Goal: Book appointment/travel/reservation

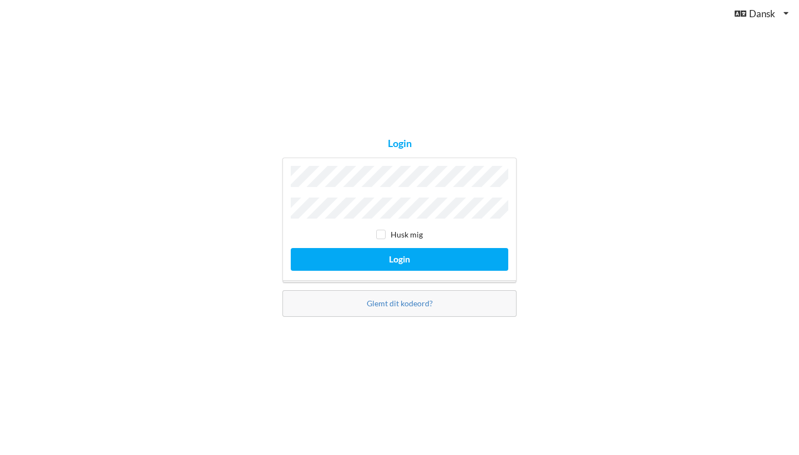
click at [474, 271] on div "Husk mig Login" at bounding box center [399, 220] width 234 height 125
click at [383, 232] on input "checkbox" at bounding box center [380, 234] width 9 height 9
checkbox input "true"
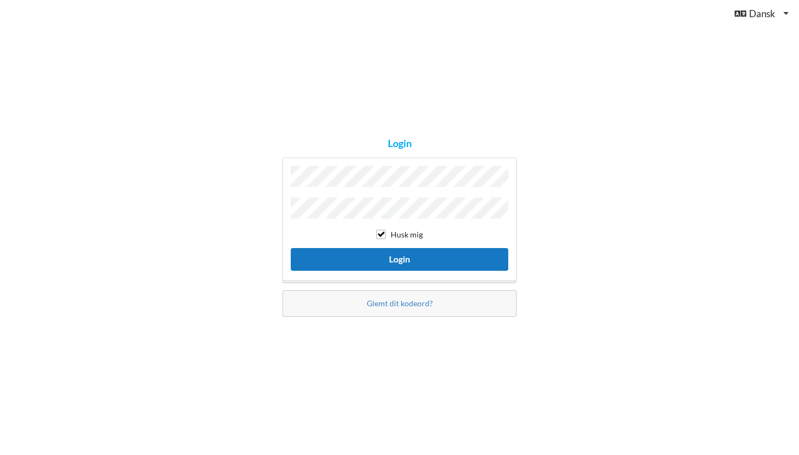
click at [470, 256] on button "Login" at bounding box center [399, 259] width 217 height 23
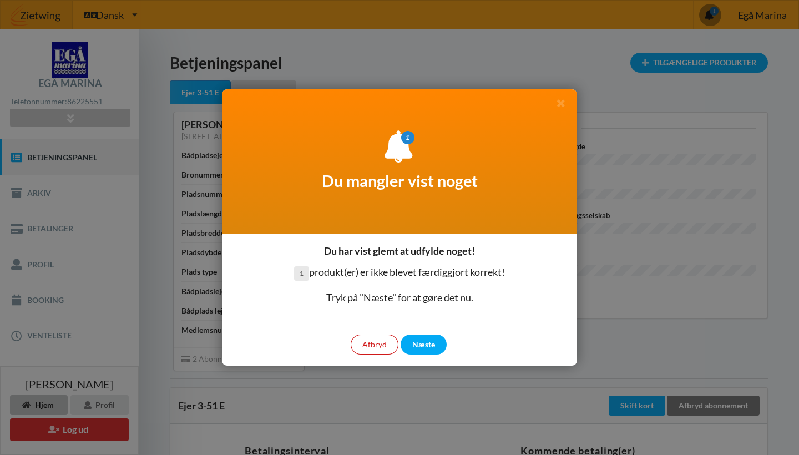
click at [382, 343] on div "Afbryd" at bounding box center [375, 345] width 48 height 20
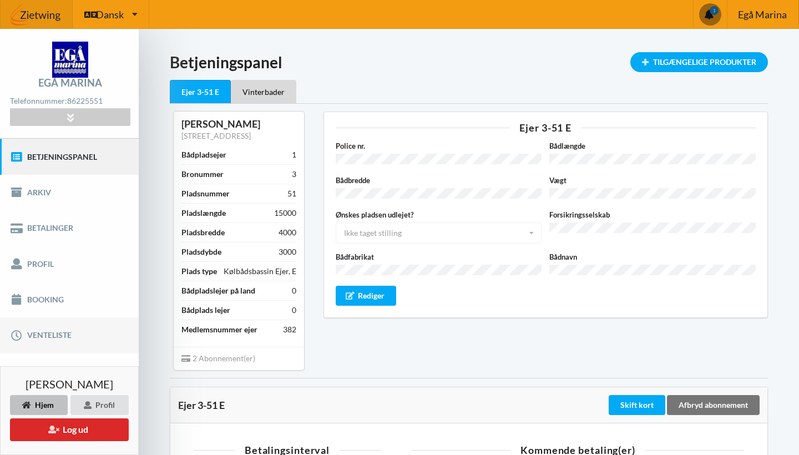
scroll to position [6, 0]
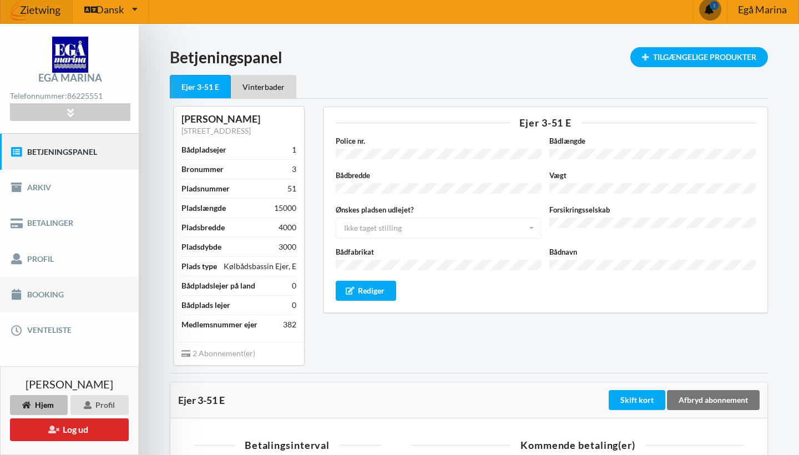
click at [61, 290] on link "Booking" at bounding box center [69, 295] width 139 height 36
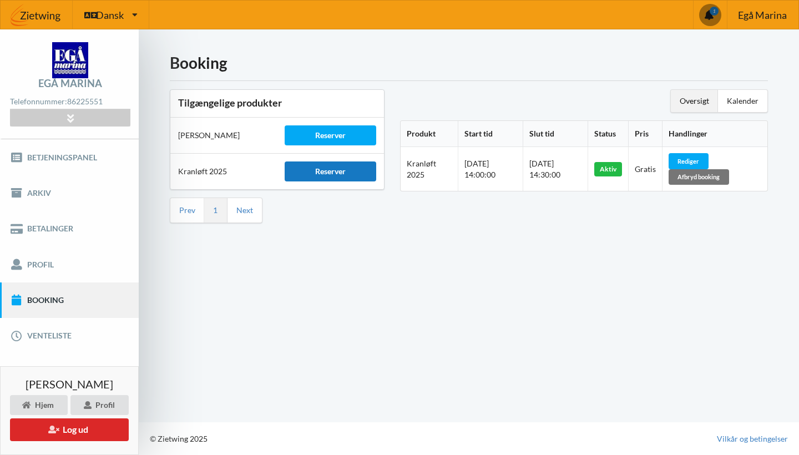
click at [368, 171] on div "Reserver" at bounding box center [330, 171] width 91 height 20
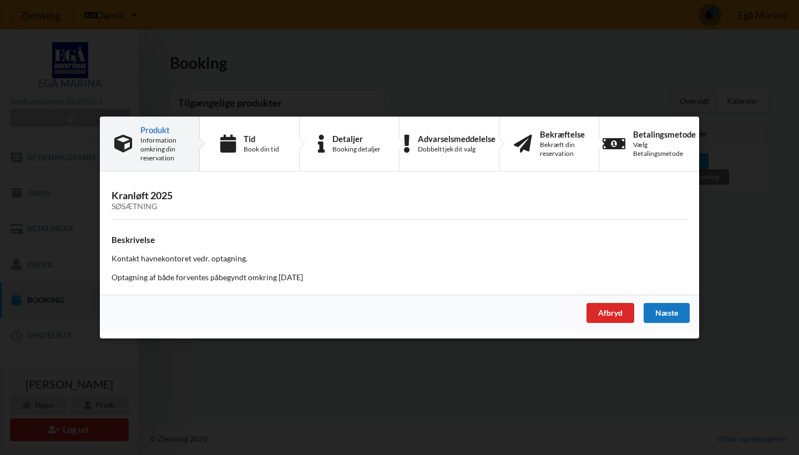
click at [679, 312] on div "Næste" at bounding box center [667, 313] width 46 height 20
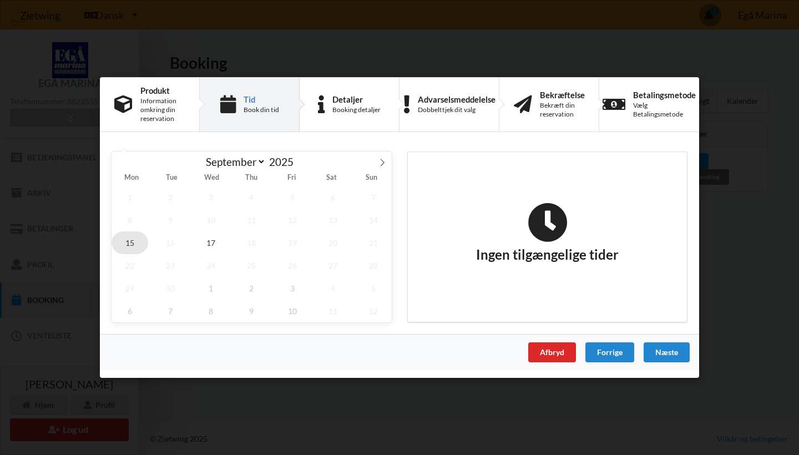
click at [133, 239] on span "15" at bounding box center [130, 242] width 37 height 23
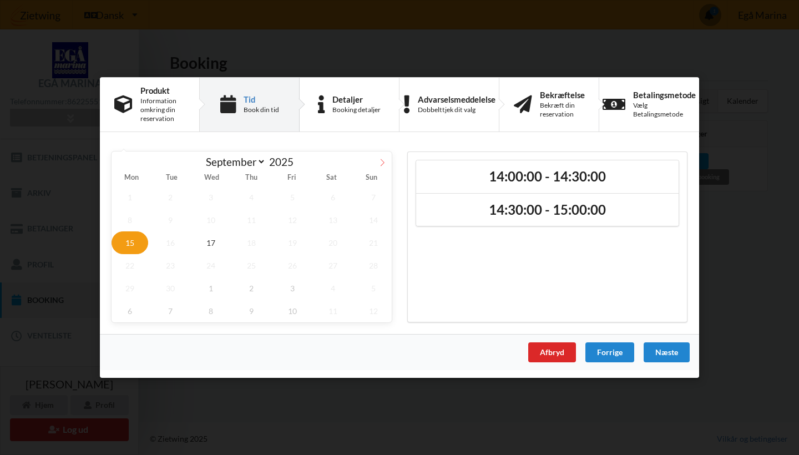
click at [383, 161] on icon at bounding box center [382, 163] width 8 height 8
select select "9"
click at [133, 220] on span "6" at bounding box center [130, 220] width 37 height 23
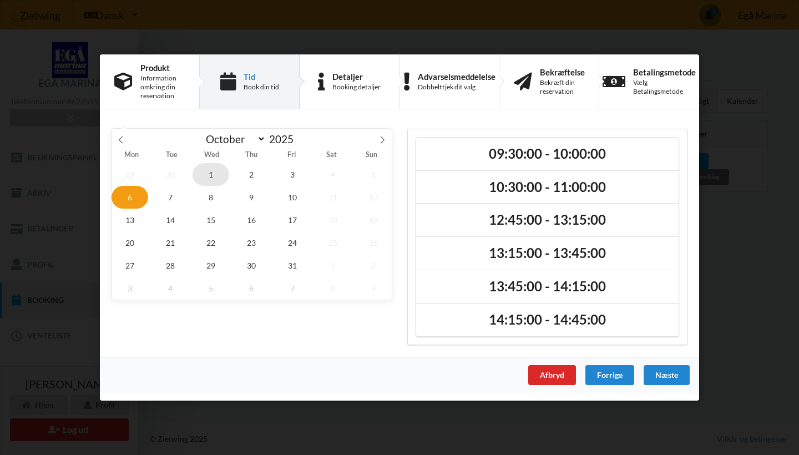
click at [208, 178] on span "1" at bounding box center [211, 174] width 37 height 23
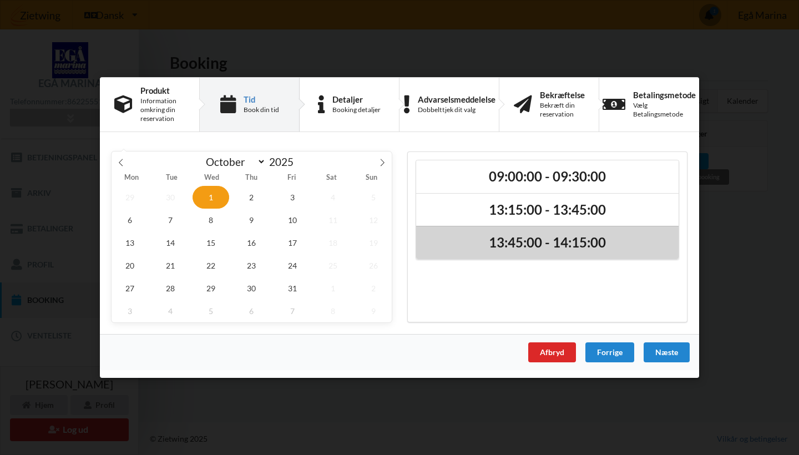
click at [563, 242] on h2 "13:45:00 - 14:15:00" at bounding box center [547, 243] width 247 height 17
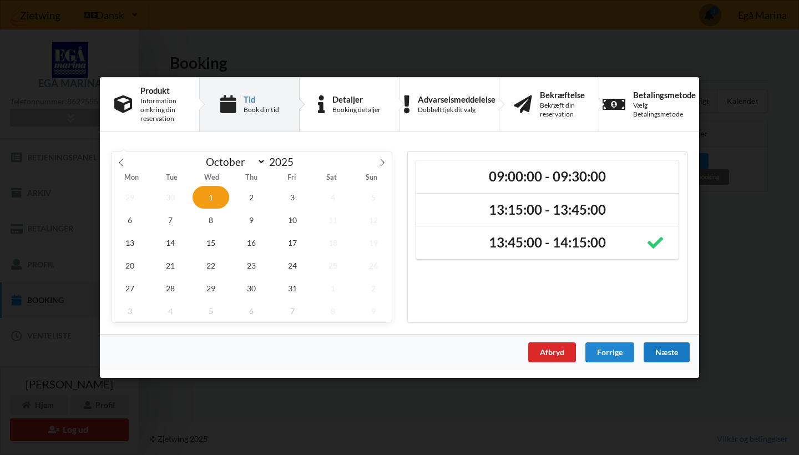
click at [676, 353] on div "Næste" at bounding box center [667, 352] width 46 height 20
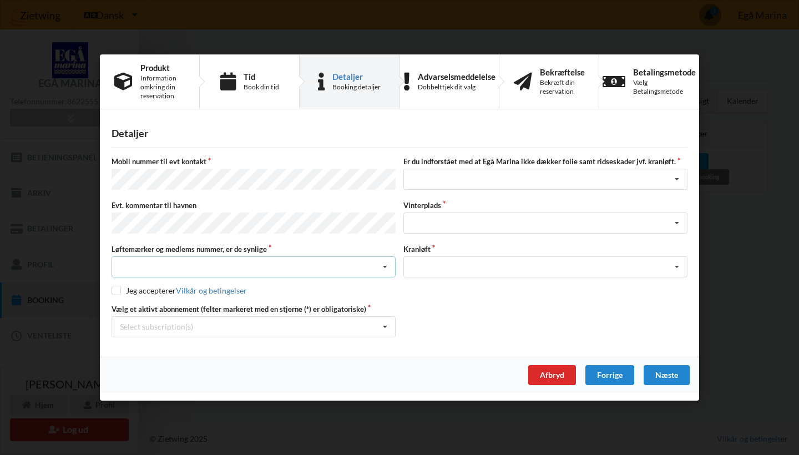
click at [385, 264] on icon at bounding box center [385, 267] width 17 height 21
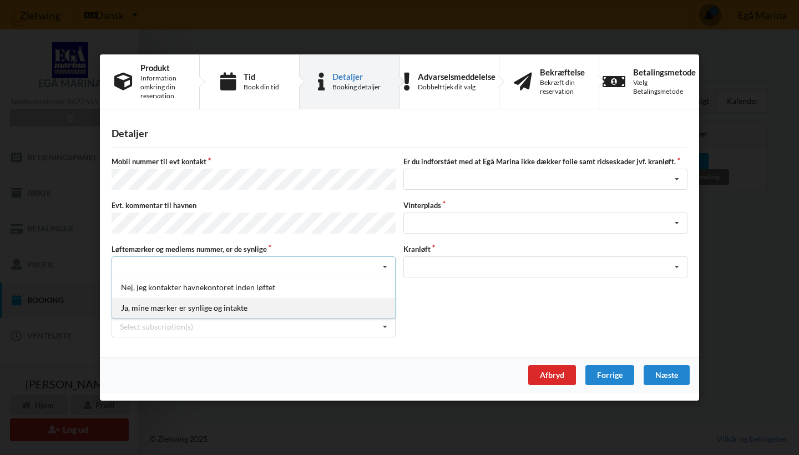
click at [254, 310] on div "Ja, mine mærker er synlige og intakte" at bounding box center [253, 307] width 283 height 21
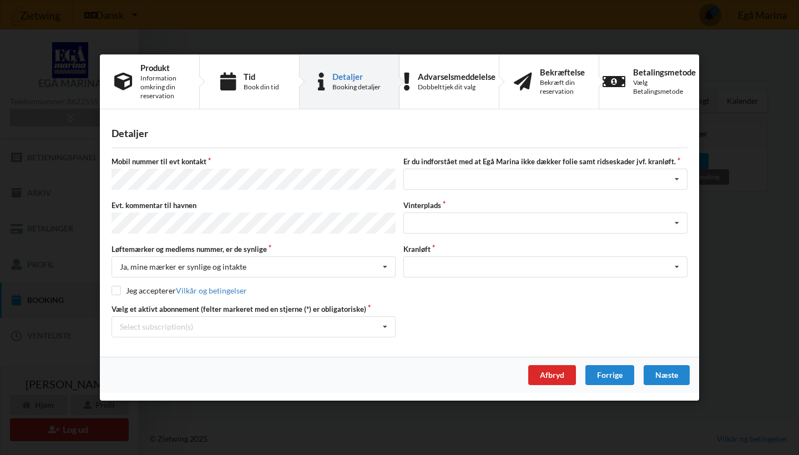
click at [117, 287] on input "checkbox" at bounding box center [116, 290] width 9 height 9
checkbox input "true"
click at [387, 323] on icon at bounding box center [385, 327] width 17 height 21
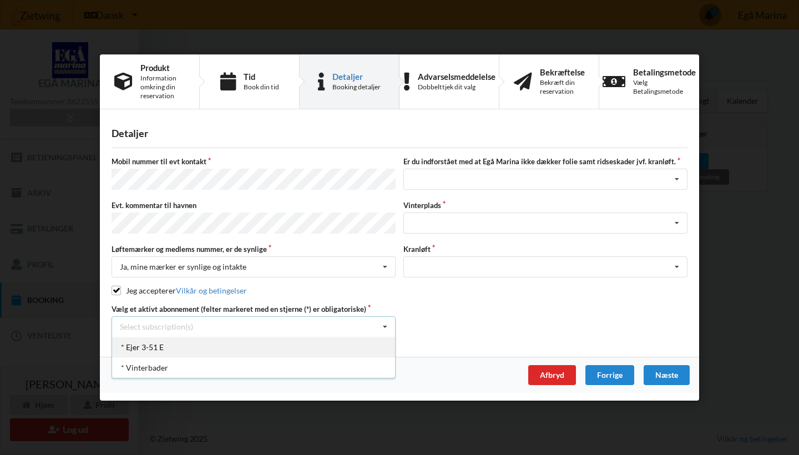
click at [168, 348] on div "* Ejer 3-51 E" at bounding box center [253, 347] width 283 height 21
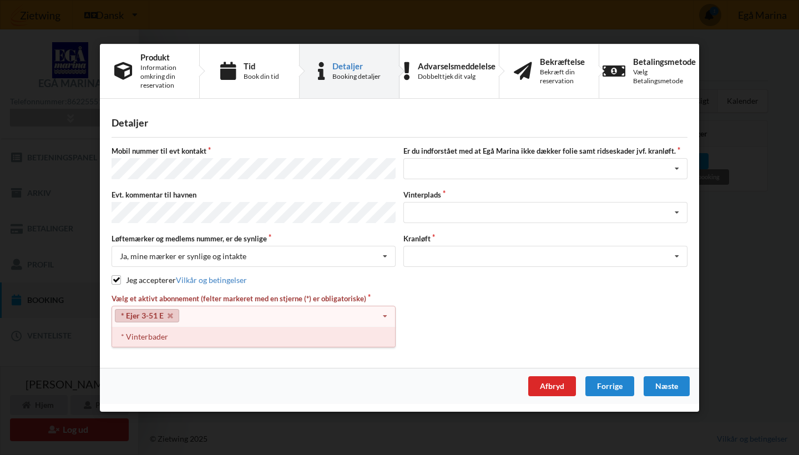
click at [145, 340] on div "* Vinterbader" at bounding box center [253, 336] width 283 height 21
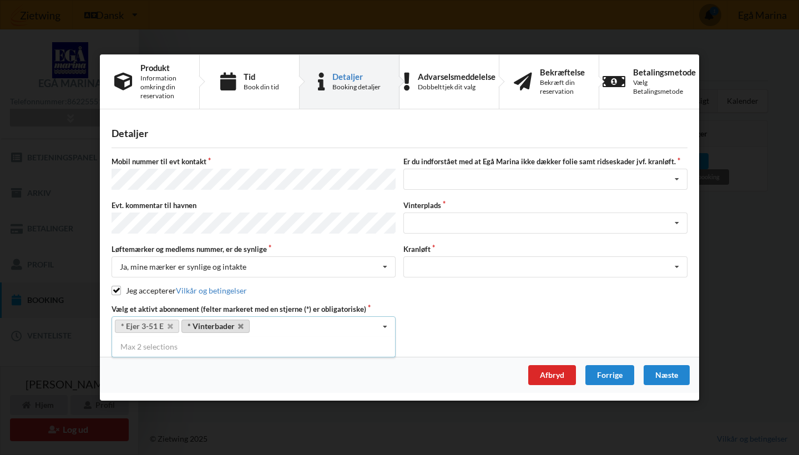
click at [224, 321] on link "* Vinterbader" at bounding box center [215, 326] width 69 height 13
click at [149, 322] on link "* Ejer 3-51 E" at bounding box center [147, 326] width 64 height 13
click at [680, 216] on icon at bounding box center [677, 223] width 17 height 21
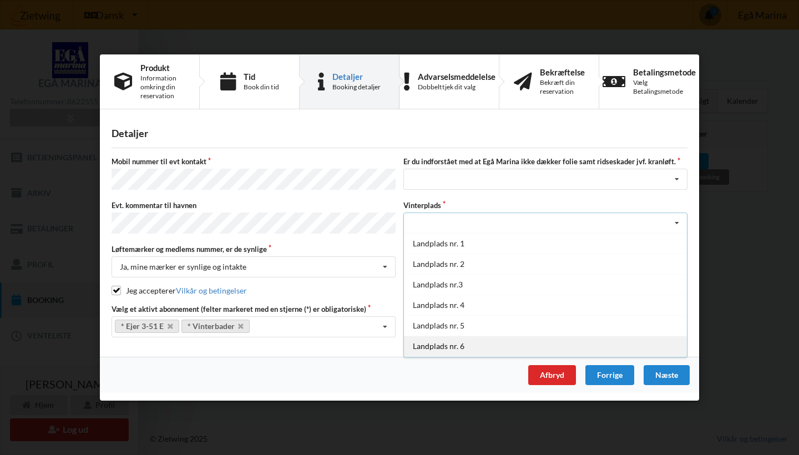
click at [474, 346] on div "Landplads nr. 6" at bounding box center [545, 346] width 283 height 21
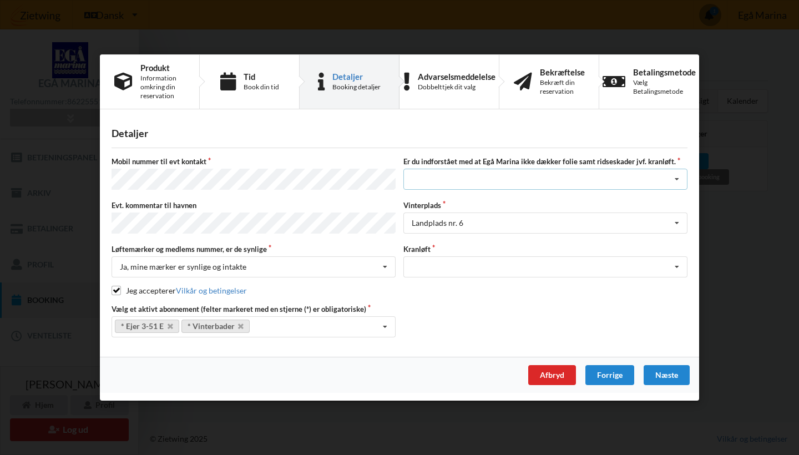
click at [677, 182] on icon at bounding box center [677, 180] width 17 height 21
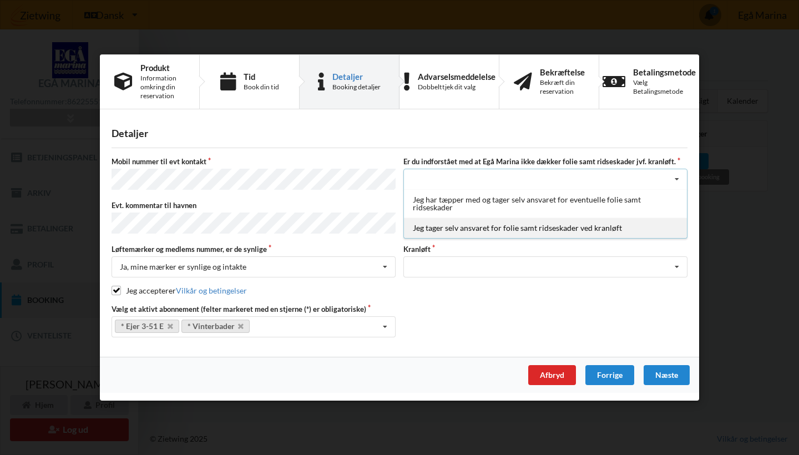
click at [501, 231] on div "Jeg tager selv ansvaret for folie samt ridseskader ved kranløft" at bounding box center [545, 228] width 283 height 21
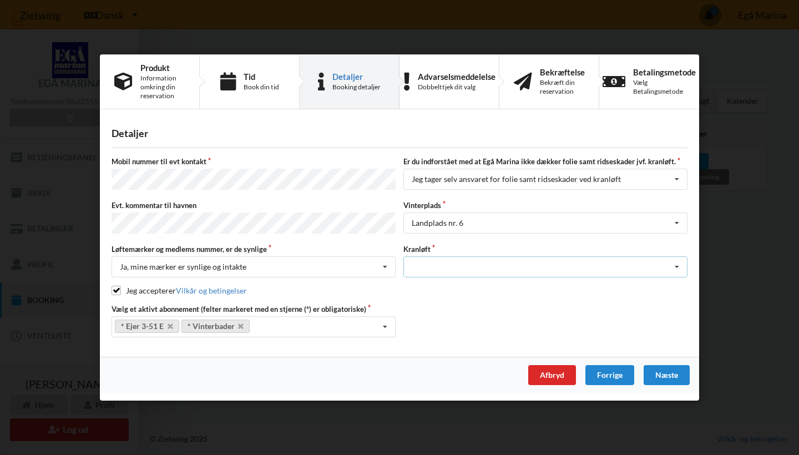
click at [680, 263] on icon at bounding box center [677, 267] width 17 height 21
click at [430, 285] on div "Optagning" at bounding box center [545, 287] width 283 height 21
click at [676, 372] on div "Næste" at bounding box center [667, 375] width 46 height 20
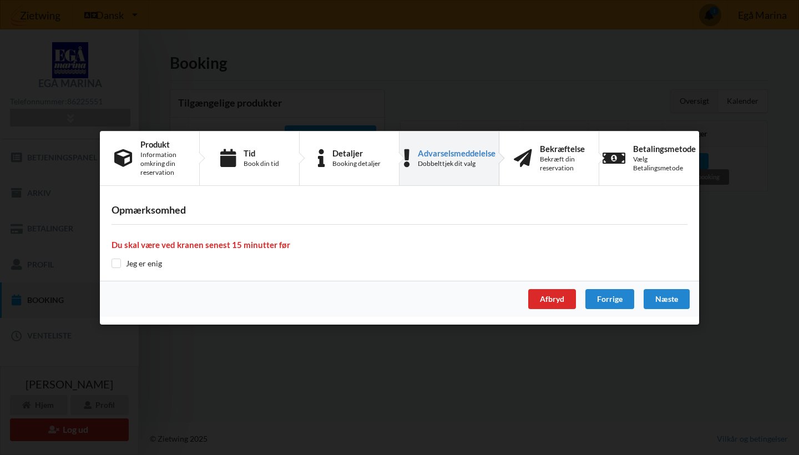
click at [117, 269] on div "Opmærksomhed Du skal være ved kranen senest 15 minutter før Jeg er enig" at bounding box center [399, 236] width 599 height 87
click at [116, 260] on input "checkbox" at bounding box center [116, 263] width 9 height 9
checkbox input "true"
click at [677, 299] on div "Næste" at bounding box center [667, 299] width 46 height 20
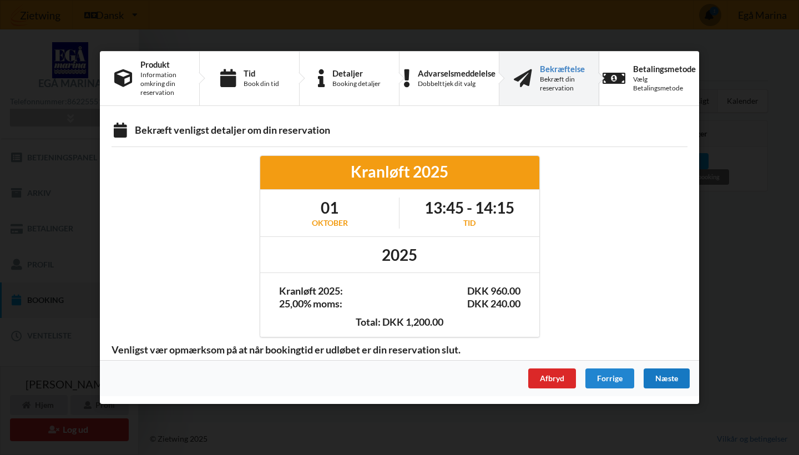
click at [668, 379] on div "Næste" at bounding box center [667, 378] width 46 height 20
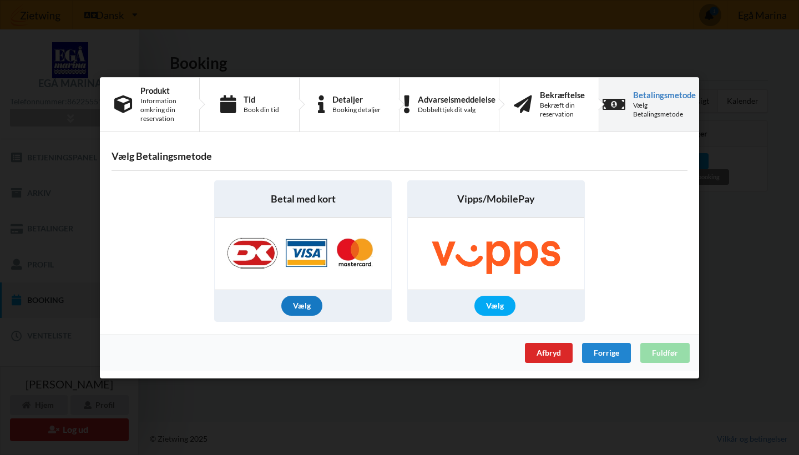
click at [301, 306] on div "Vælg" at bounding box center [301, 306] width 41 height 20
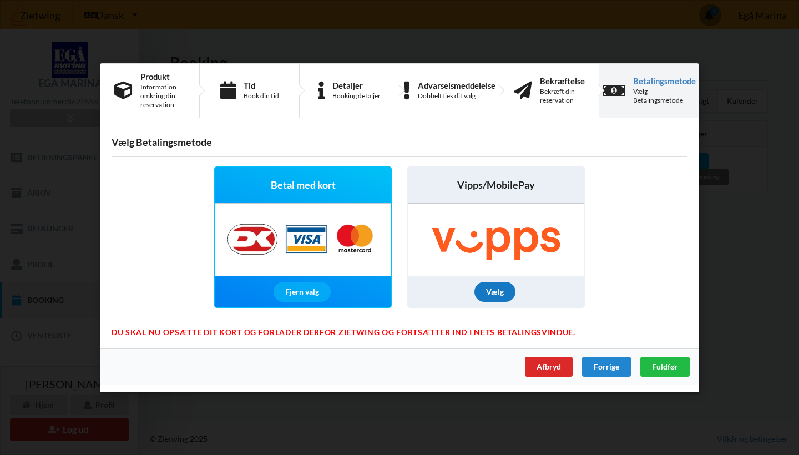
click at [496, 292] on div "Vælg" at bounding box center [494, 292] width 41 height 20
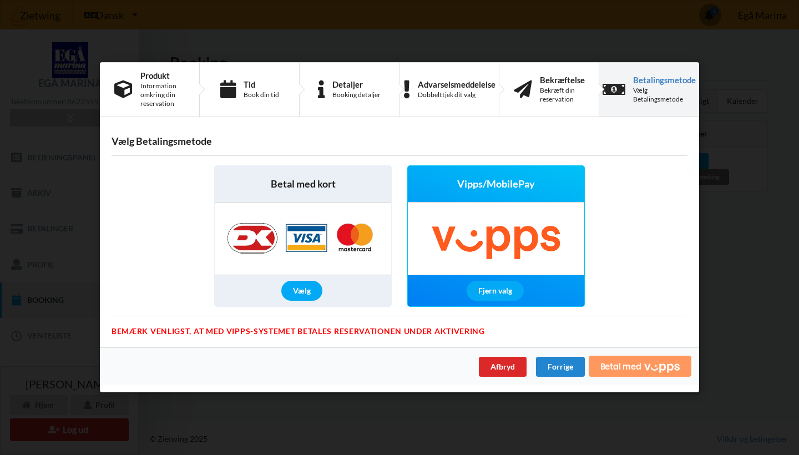
click at [622, 370] on span "Betal med" at bounding box center [620, 366] width 41 height 9
click at [749, 308] on div "Handelsbetingelser Ved at benytte dig af Virksomhedens juridiske navn services …" at bounding box center [399, 227] width 799 height 455
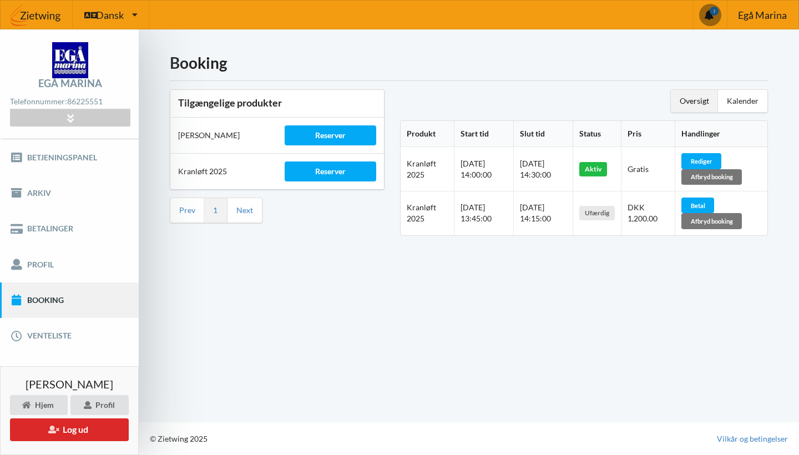
click at [54, 302] on link "Booking" at bounding box center [69, 300] width 139 height 36
click at [32, 302] on link "Booking" at bounding box center [69, 300] width 139 height 36
click at [321, 410] on div "Booking Tilgængelige produkter Sauna Gus Reserver Kranløft 2025 Reserver Prev 1…" at bounding box center [469, 225] width 660 height 393
click at [364, 173] on div "Reserver" at bounding box center [330, 171] width 91 height 20
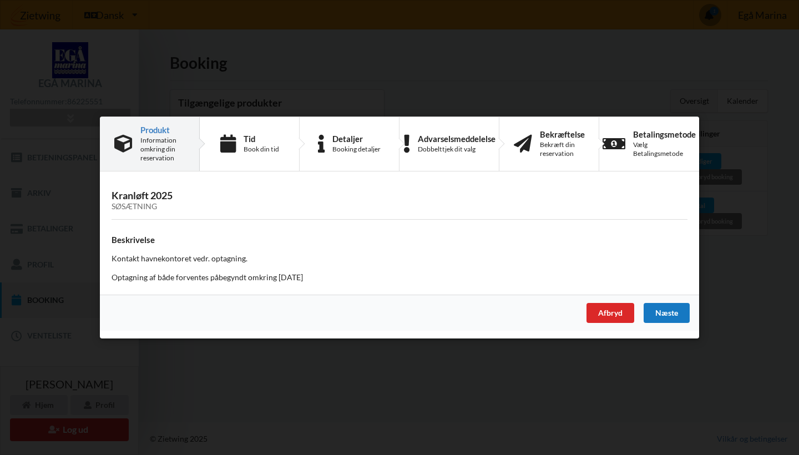
click at [668, 303] on div "Næste" at bounding box center [667, 313] width 46 height 20
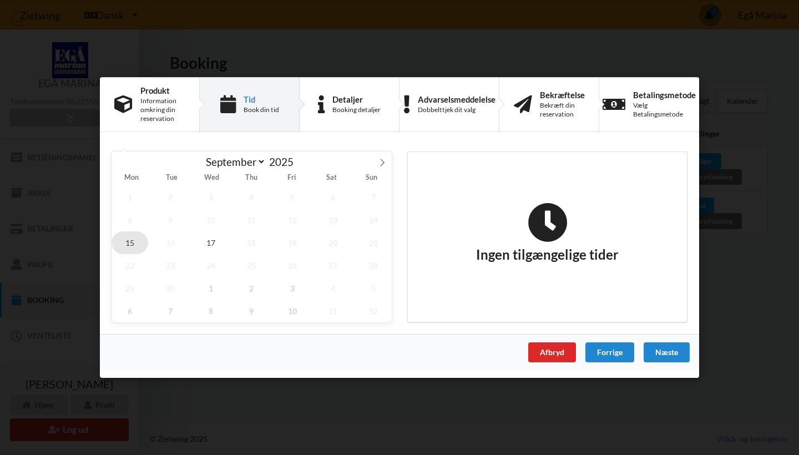
click at [131, 241] on span "15" at bounding box center [130, 242] width 37 height 23
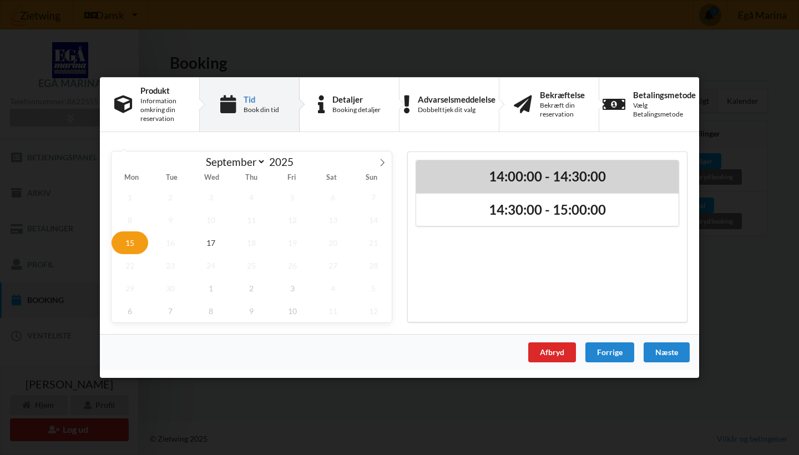
click at [545, 177] on h2 "14:00:00 - 14:30:00" at bounding box center [547, 176] width 247 height 17
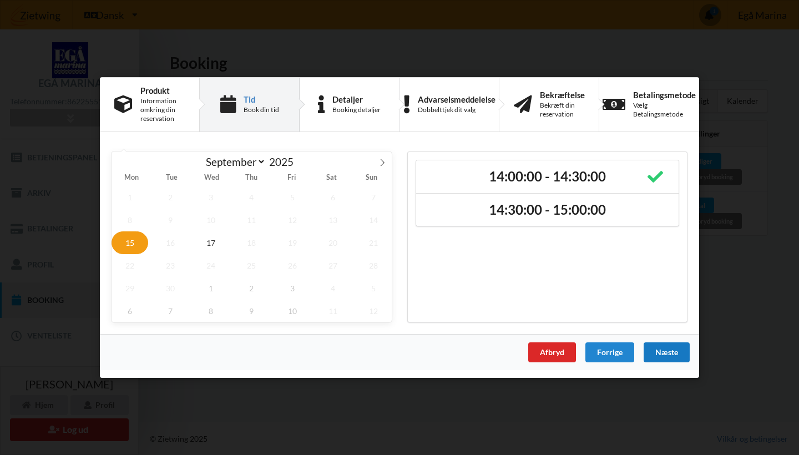
click at [676, 352] on div "Næste" at bounding box center [667, 352] width 46 height 20
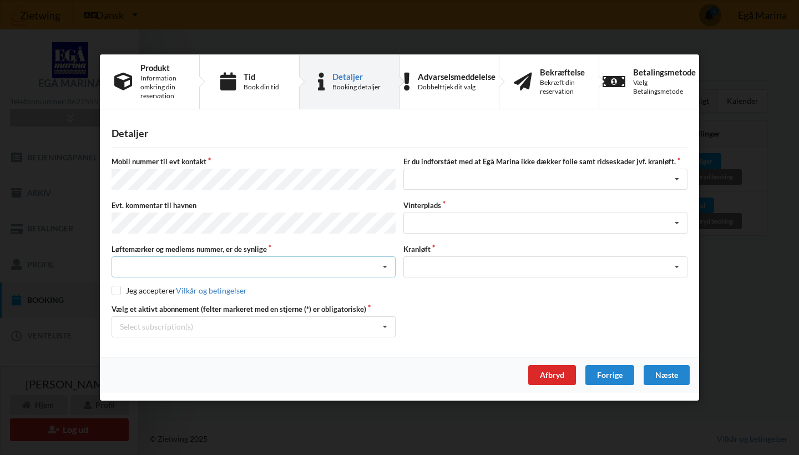
click at [381, 265] on icon at bounding box center [385, 267] width 17 height 21
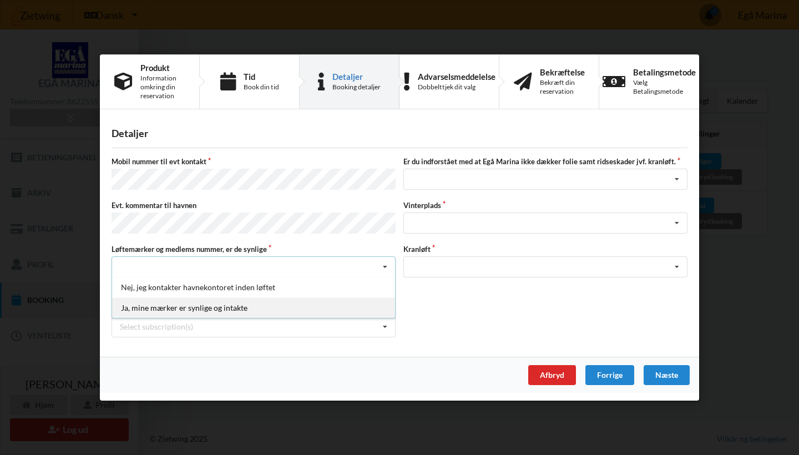
click at [256, 303] on div "Ja, mine mærker er synlige og intakte" at bounding box center [253, 307] width 283 height 21
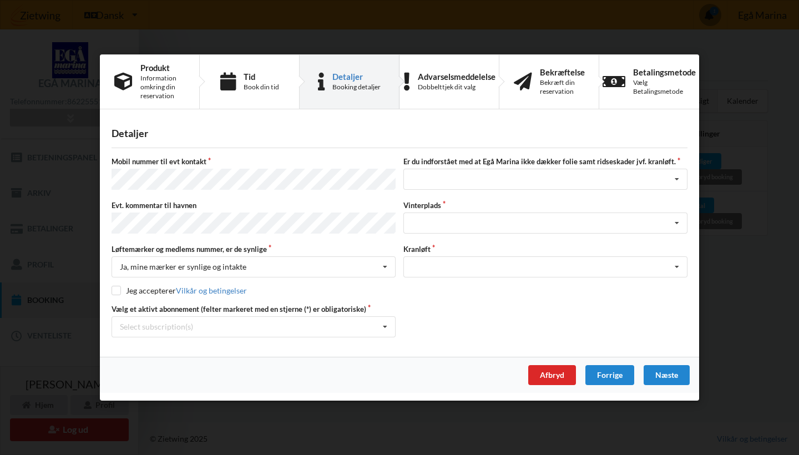
click at [115, 292] on input "checkbox" at bounding box center [116, 290] width 9 height 9
checkbox input "true"
click at [680, 178] on icon at bounding box center [677, 180] width 17 height 21
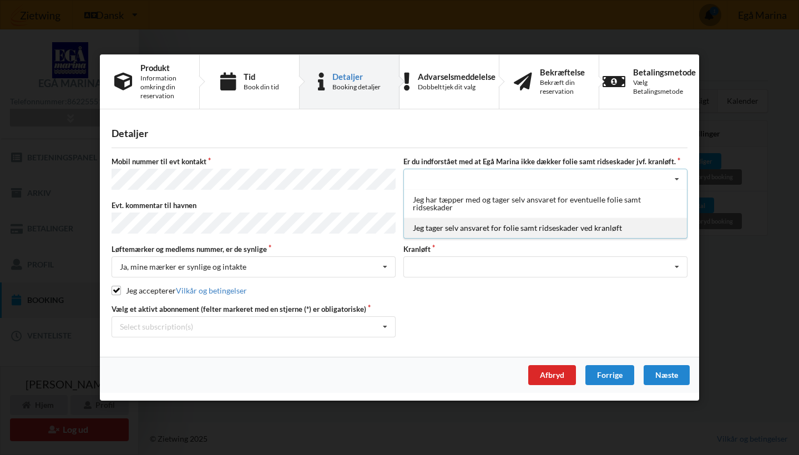
click at [650, 222] on div "Jeg tager selv ansvaret for folie samt ridseskader ved kranløft" at bounding box center [545, 228] width 283 height 21
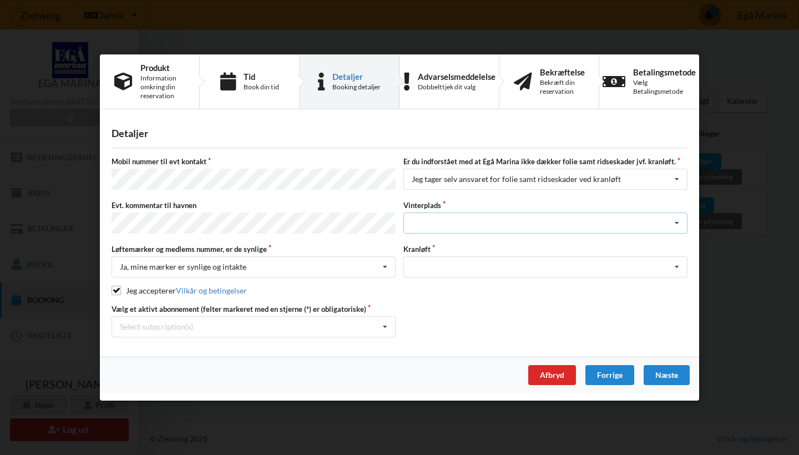
click at [679, 221] on icon at bounding box center [677, 223] width 17 height 21
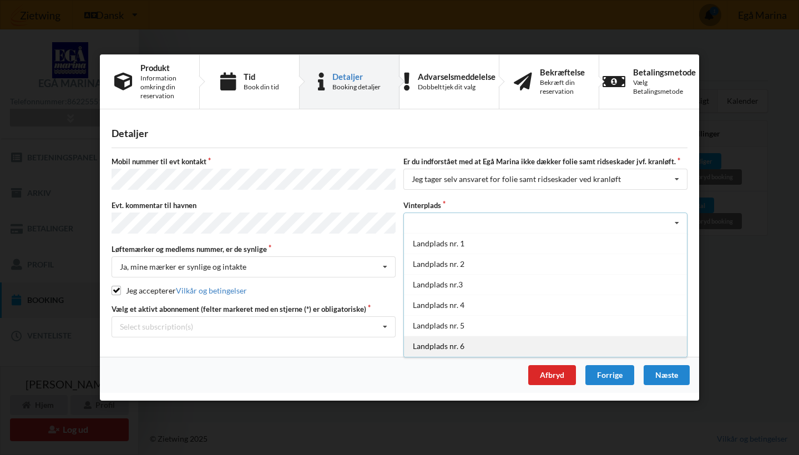
click at [637, 345] on div "Landplads nr. 6" at bounding box center [545, 346] width 283 height 21
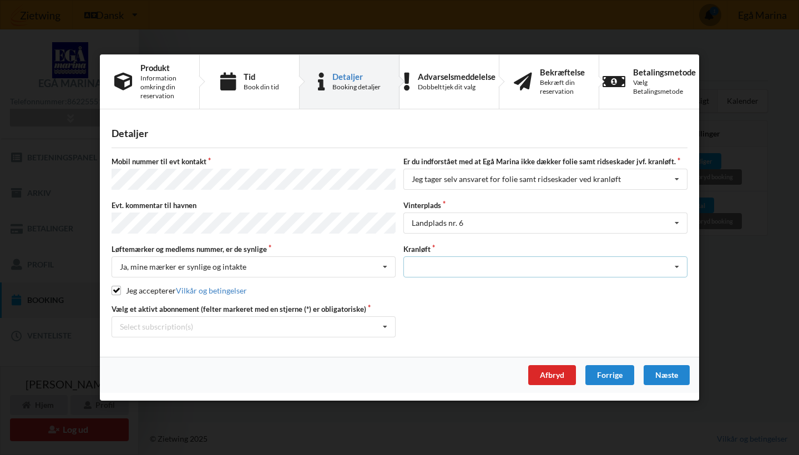
click at [685, 263] on icon at bounding box center [677, 267] width 17 height 21
click at [640, 285] on div "Optagning" at bounding box center [545, 287] width 283 height 21
click at [670, 376] on div "Næste" at bounding box center [667, 375] width 46 height 20
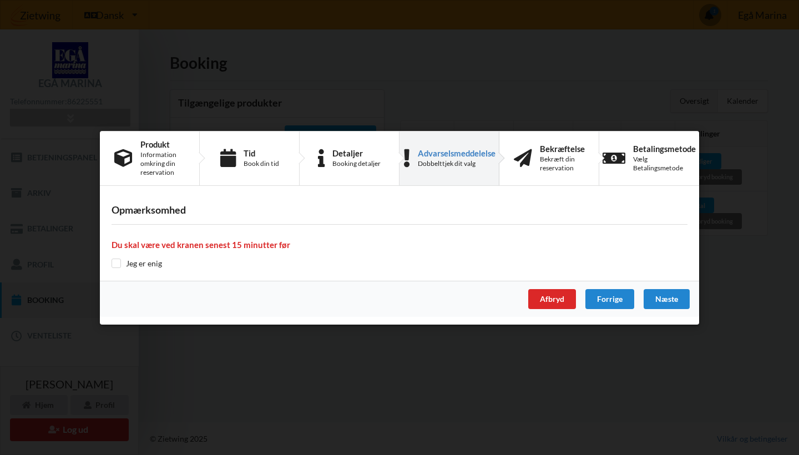
click at [119, 265] on input "checkbox" at bounding box center [116, 263] width 9 height 9
click at [676, 297] on div "Næste" at bounding box center [667, 299] width 46 height 20
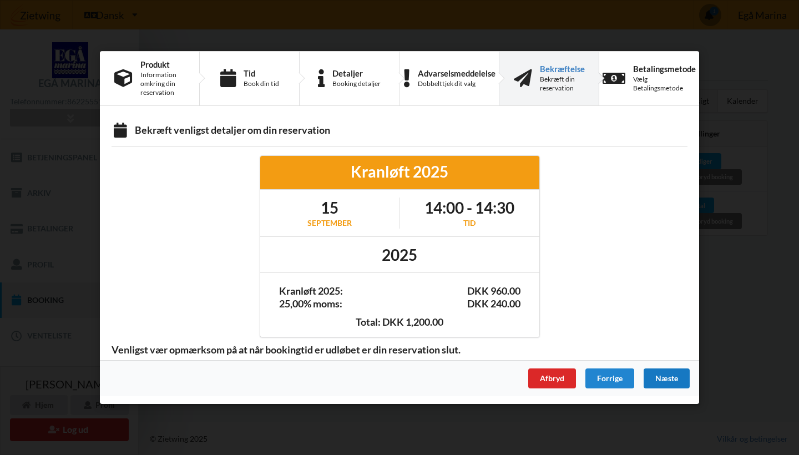
click at [684, 377] on div "Næste" at bounding box center [667, 378] width 46 height 20
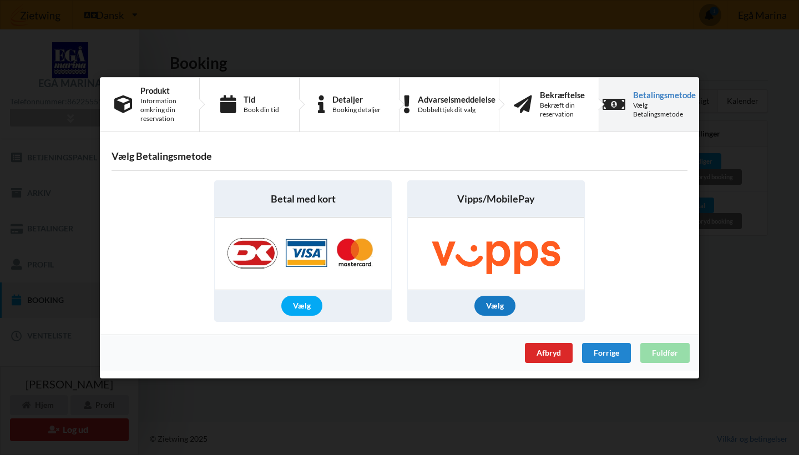
click at [493, 302] on div "Vælg" at bounding box center [494, 306] width 41 height 20
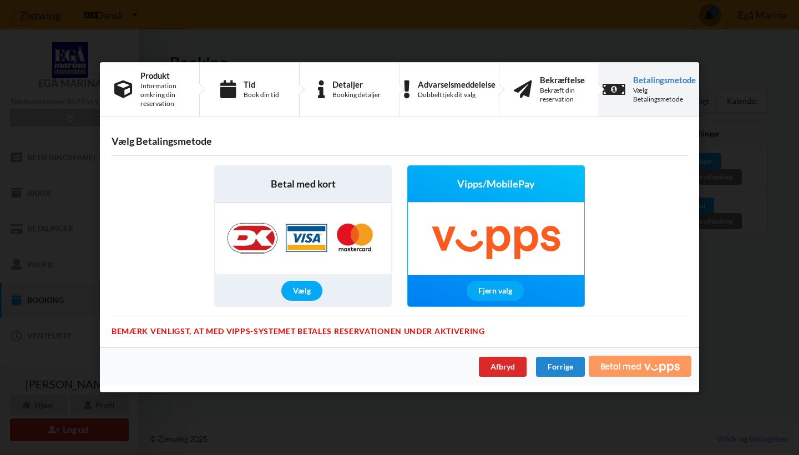
click at [668, 364] on icon "Vipps" at bounding box center [662, 367] width 36 height 9
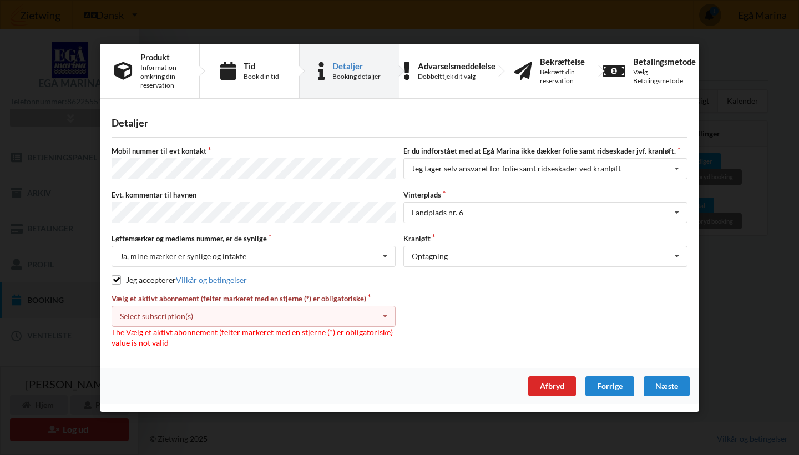
click at [387, 312] on icon at bounding box center [385, 316] width 17 height 21
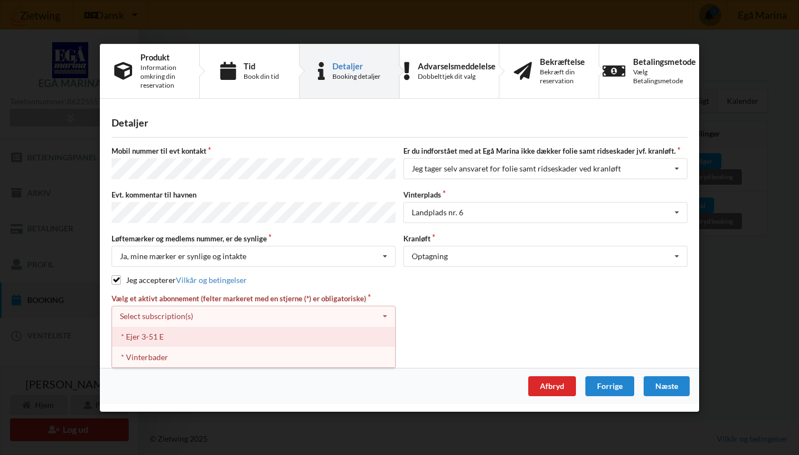
click at [160, 342] on div "* Ejer 3-51 E" at bounding box center [253, 336] width 283 height 21
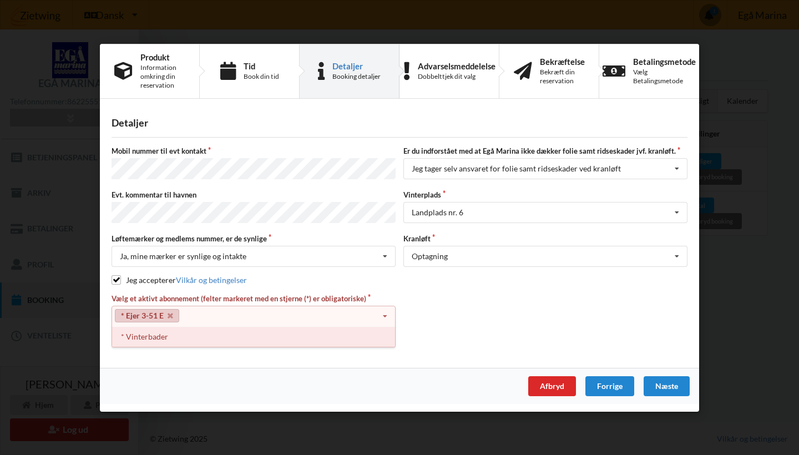
click at [159, 338] on div "* Vinterbader" at bounding box center [253, 336] width 283 height 21
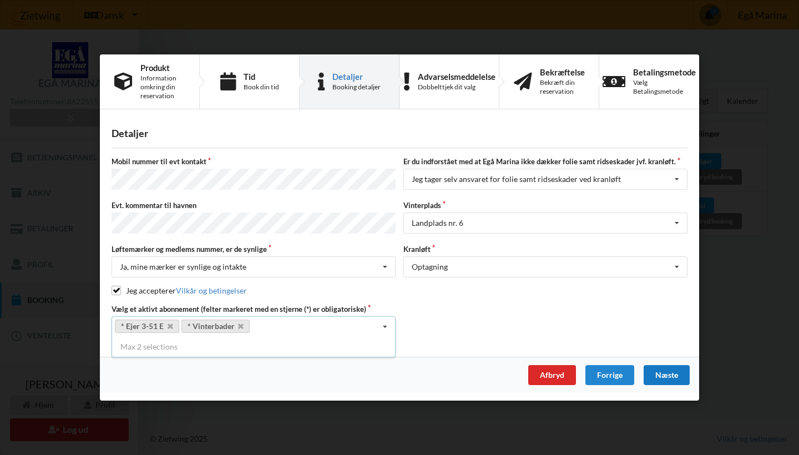
click at [681, 371] on div "Næste" at bounding box center [667, 375] width 46 height 20
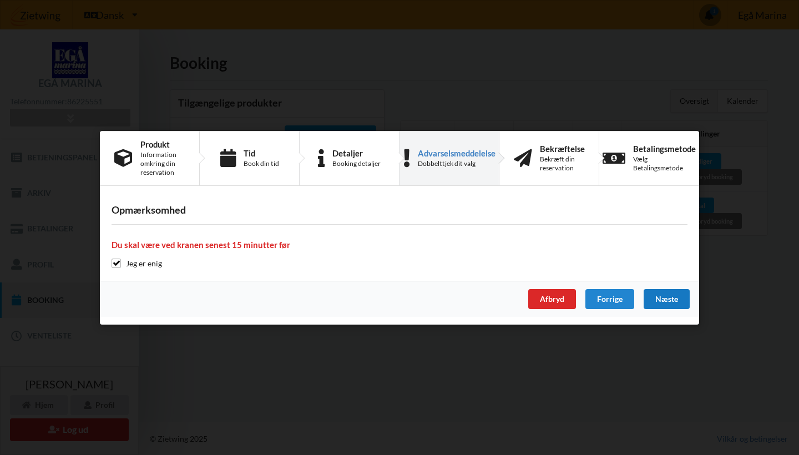
click at [674, 300] on div "Næste" at bounding box center [667, 299] width 46 height 20
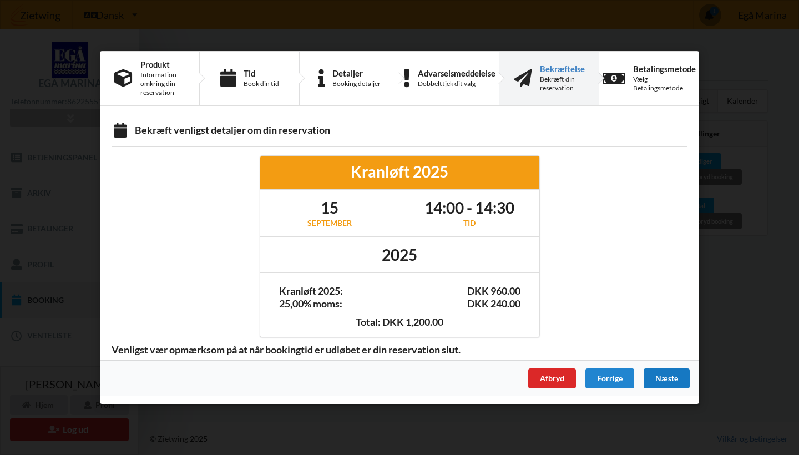
click at [667, 375] on div "Næste" at bounding box center [667, 378] width 46 height 20
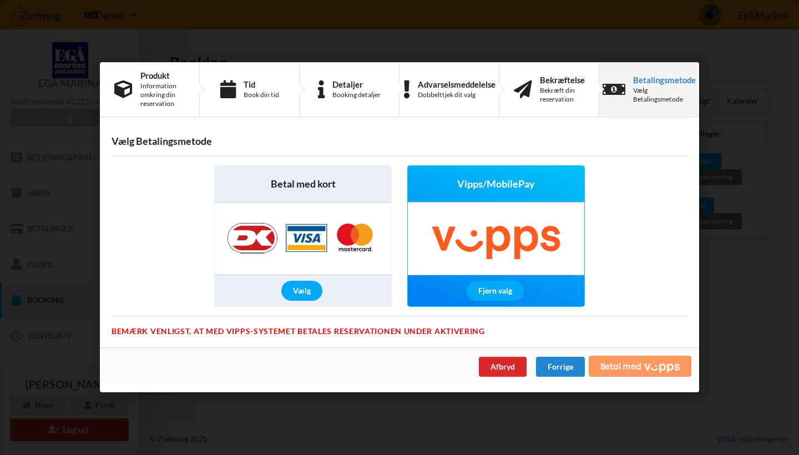
click at [665, 365] on icon "Vipps" at bounding box center [662, 367] width 36 height 9
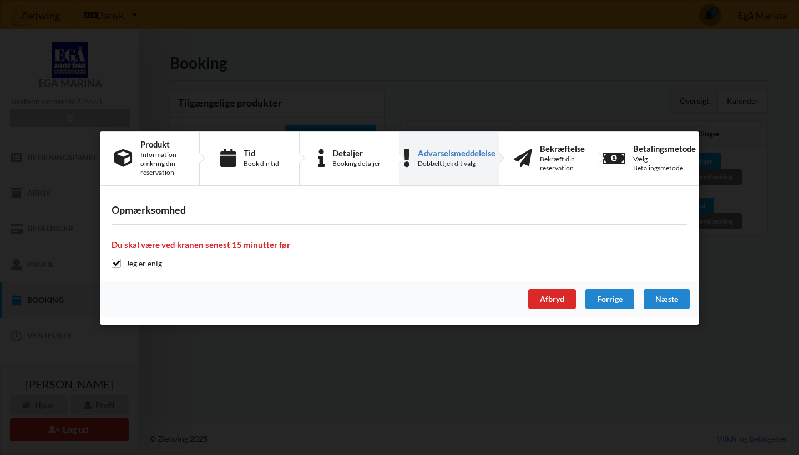
click at [115, 265] on input "checkbox" at bounding box center [116, 263] width 9 height 9
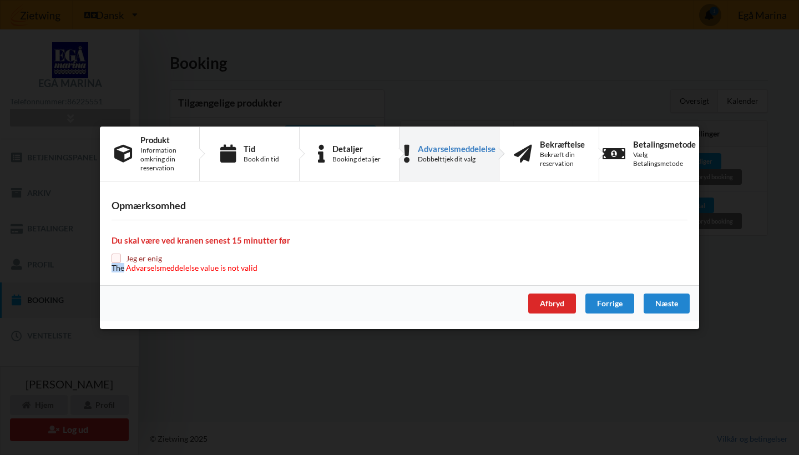
click at [115, 265] on span "The Advarselsmeddelelse value is not valid" at bounding box center [185, 267] width 146 height 9
click at [115, 255] on input "checkbox" at bounding box center [116, 258] width 9 height 9
checkbox input "true"
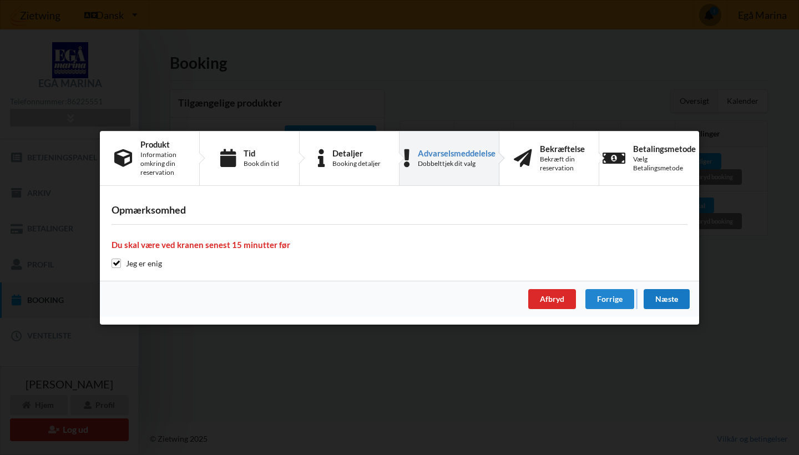
click at [670, 300] on div "Næste" at bounding box center [667, 299] width 46 height 20
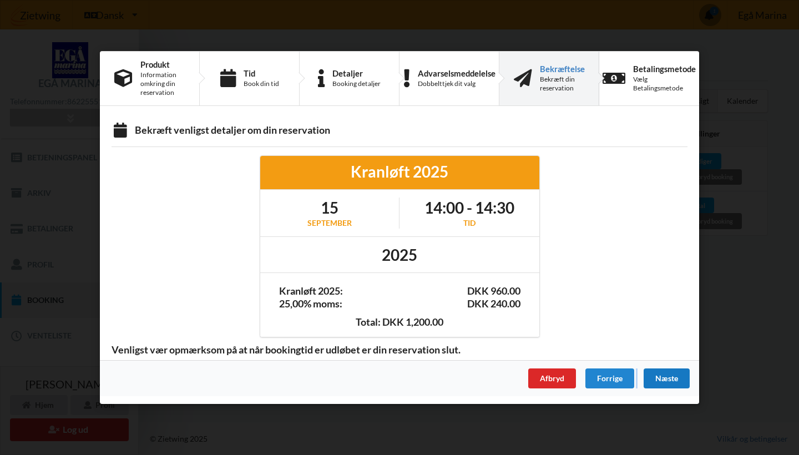
click at [660, 371] on div "Næste" at bounding box center [667, 378] width 46 height 20
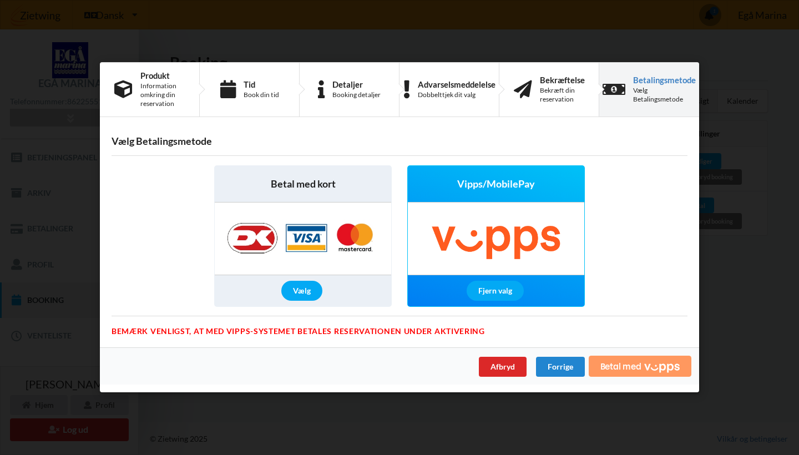
click at [662, 370] on icon "Vipps" at bounding box center [662, 367] width 36 height 9
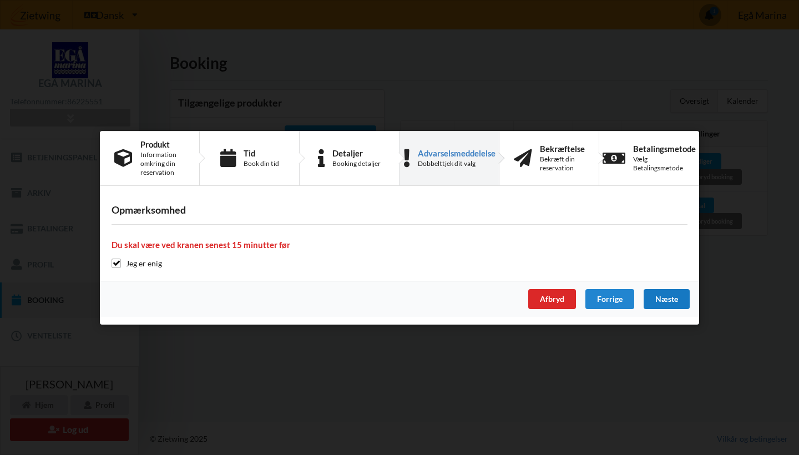
click at [672, 295] on div "Næste" at bounding box center [667, 299] width 46 height 20
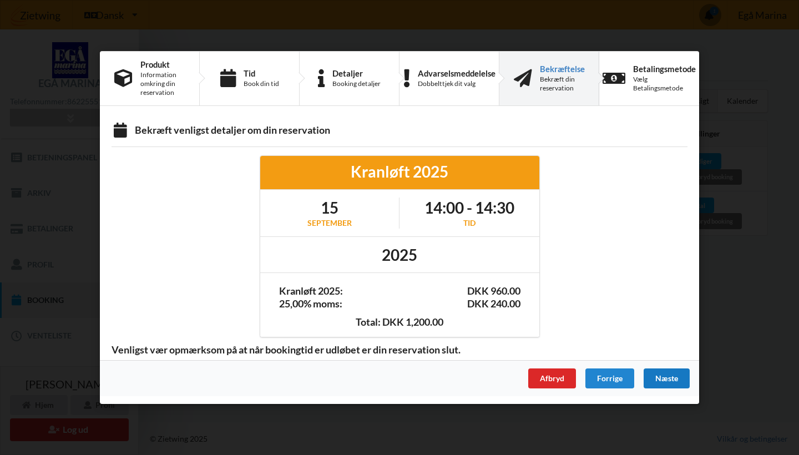
click at [680, 373] on div "Næste" at bounding box center [667, 378] width 46 height 20
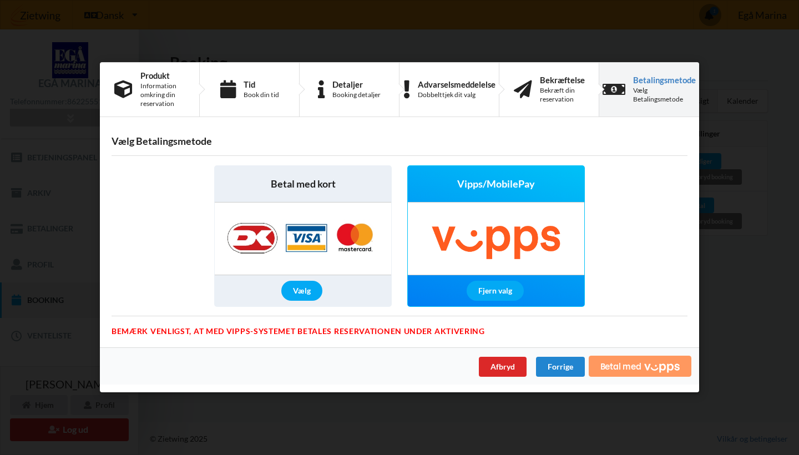
click at [664, 365] on icon "Vipps" at bounding box center [662, 367] width 36 height 9
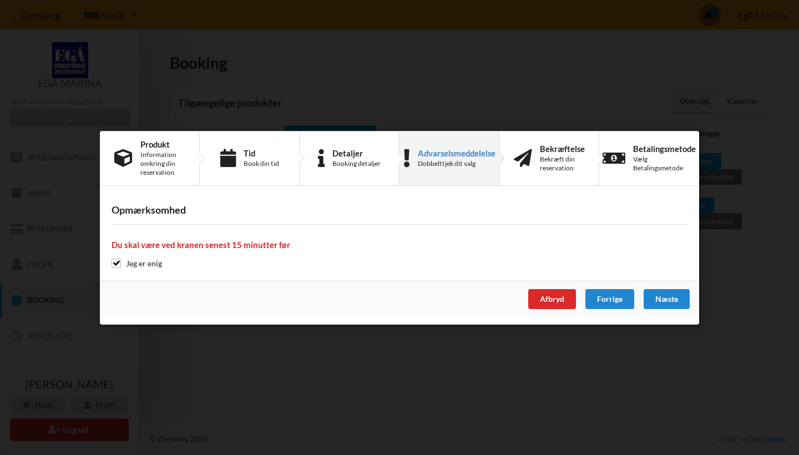
click at [730, 189] on div "Handelsbetingelser Ved at benytte dig af Virksomhedens juridiske navn services …" at bounding box center [399, 227] width 799 height 455
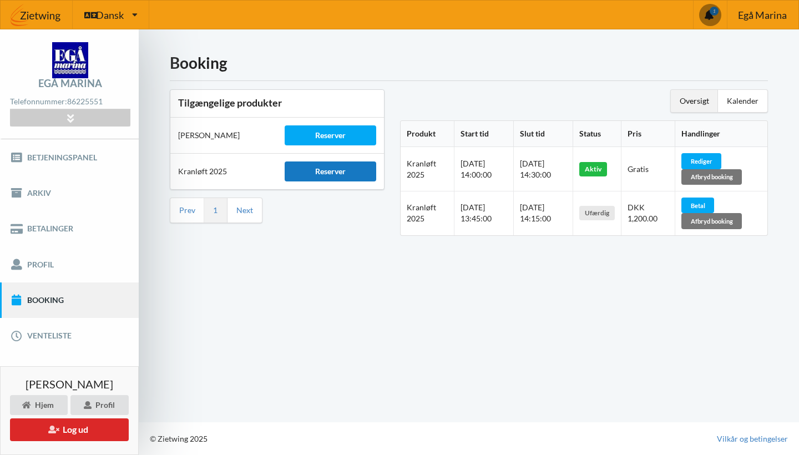
click at [330, 172] on div "Reserver" at bounding box center [330, 171] width 91 height 20
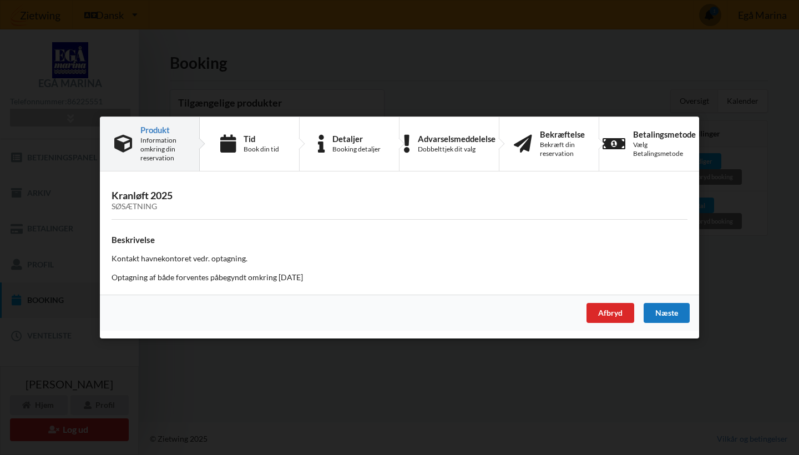
click at [675, 309] on div "Næste" at bounding box center [667, 313] width 46 height 20
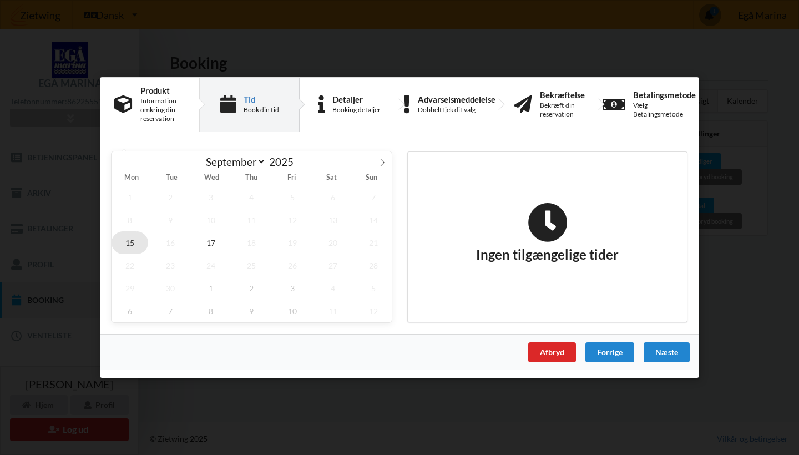
click at [138, 240] on span "15" at bounding box center [130, 242] width 37 height 23
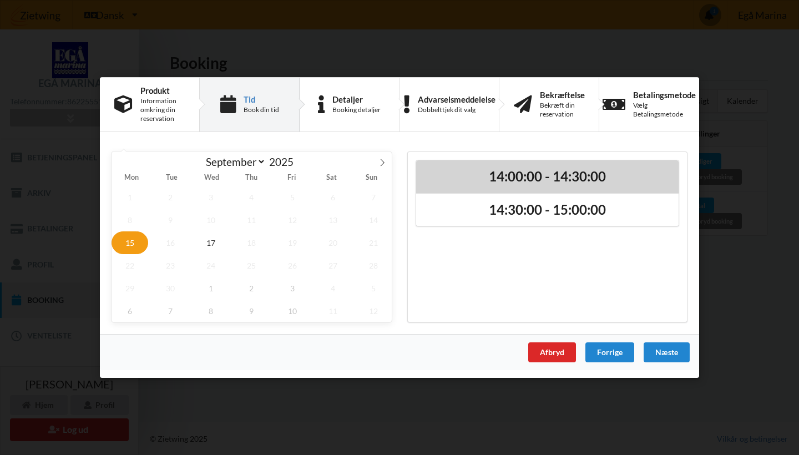
click at [605, 164] on div "14:00:00 - 14:30:00" at bounding box center [547, 176] width 262 height 33
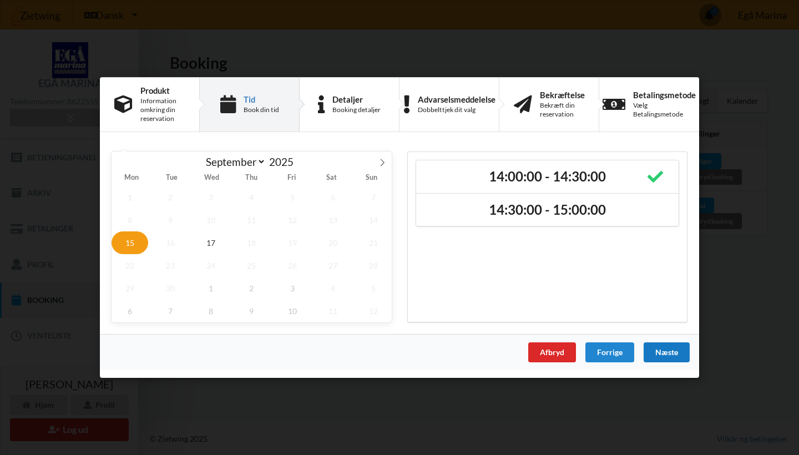
click at [676, 352] on div "Næste" at bounding box center [667, 352] width 46 height 20
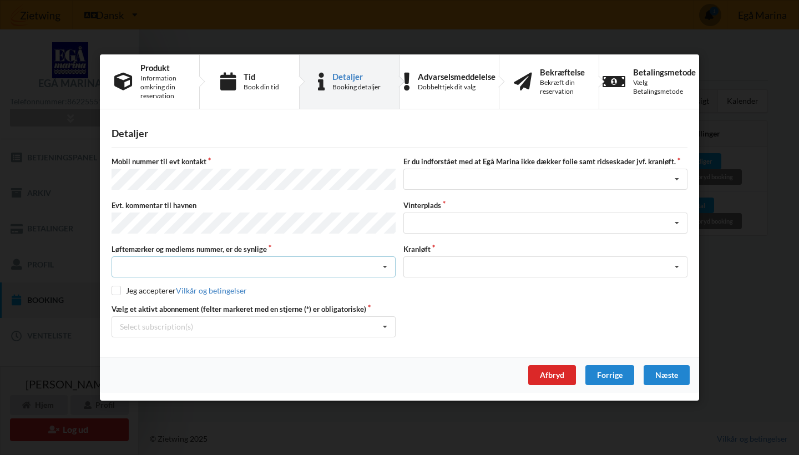
click at [385, 267] on icon at bounding box center [385, 267] width 17 height 21
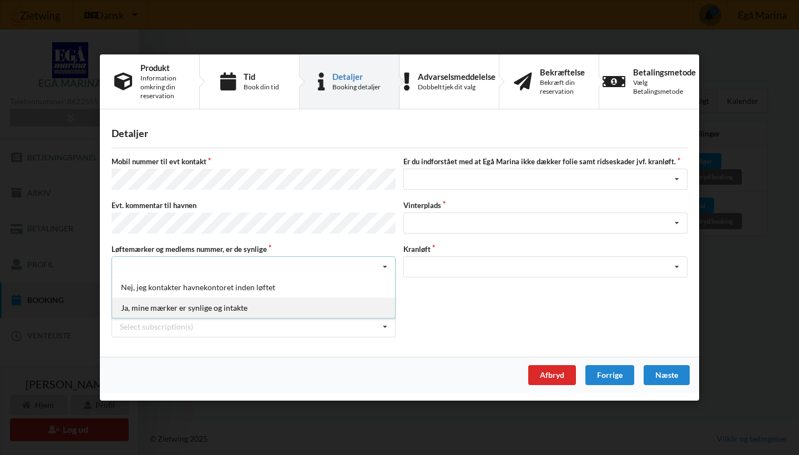
click at [293, 301] on div "Ja, mine mærker er synlige og intakte" at bounding box center [253, 307] width 283 height 21
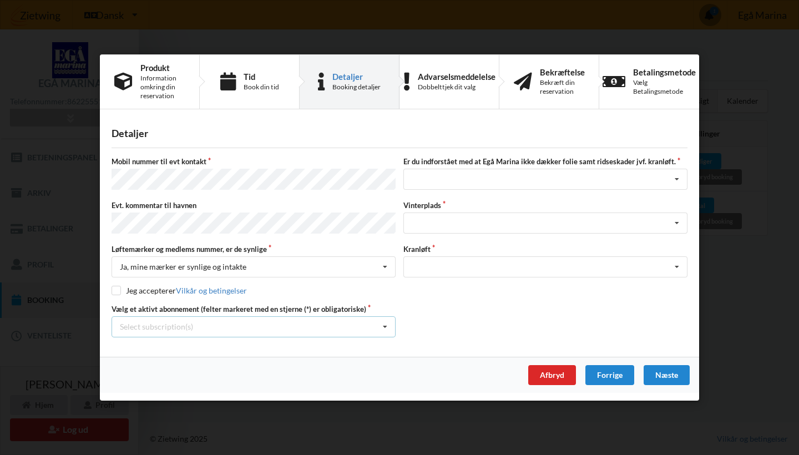
click at [384, 323] on icon at bounding box center [385, 327] width 17 height 21
click at [116, 289] on input "checkbox" at bounding box center [116, 290] width 9 height 9
checkbox input "true"
click at [385, 327] on icon at bounding box center [385, 327] width 17 height 21
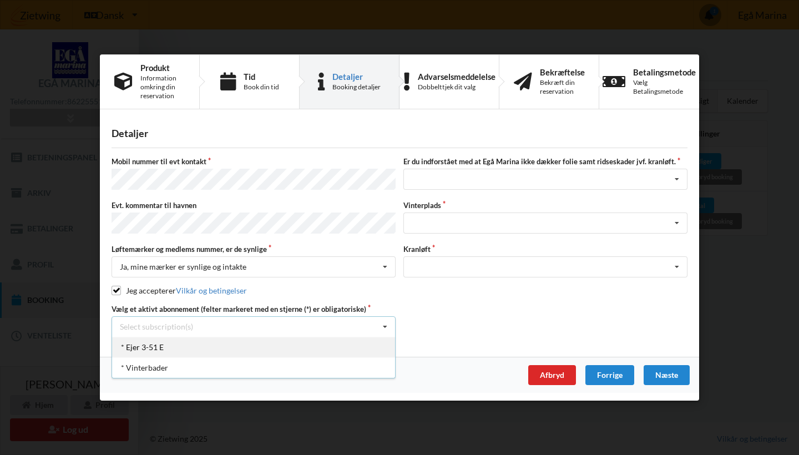
click at [163, 343] on div "* Ejer 3-51 E" at bounding box center [253, 347] width 283 height 21
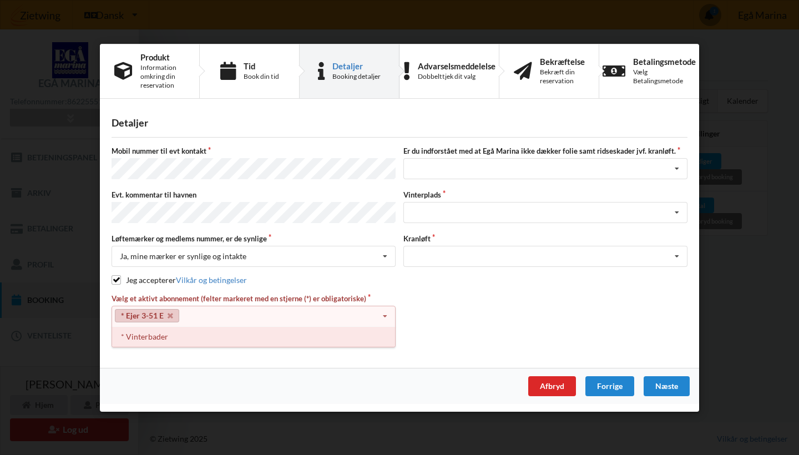
click at [167, 336] on div "* Vinterbader" at bounding box center [253, 336] width 283 height 21
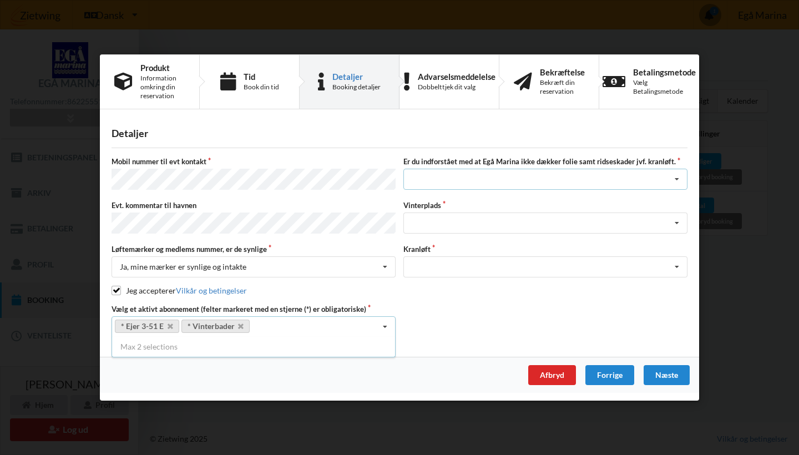
click at [665, 172] on div "Jeg har tæpper med og tager selv ansvaret for eventuelle folie samt ridseskader…" at bounding box center [545, 179] width 284 height 21
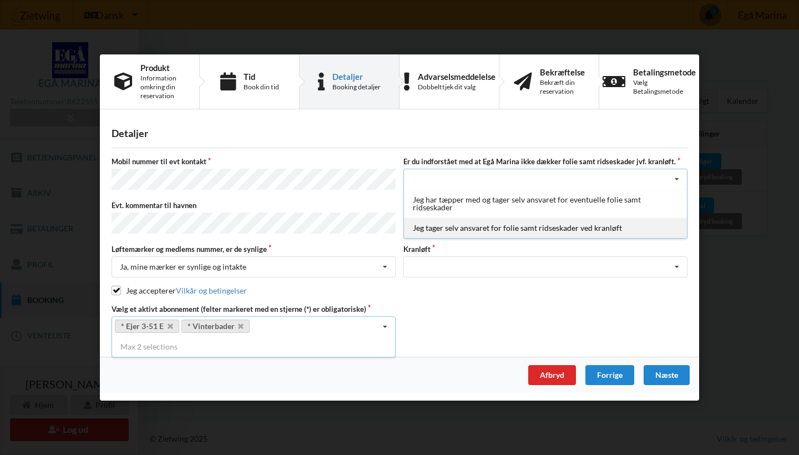
click at [605, 226] on div "Jeg tager selv ansvaret for folie samt ridseskader ved kranløft" at bounding box center [545, 228] width 283 height 21
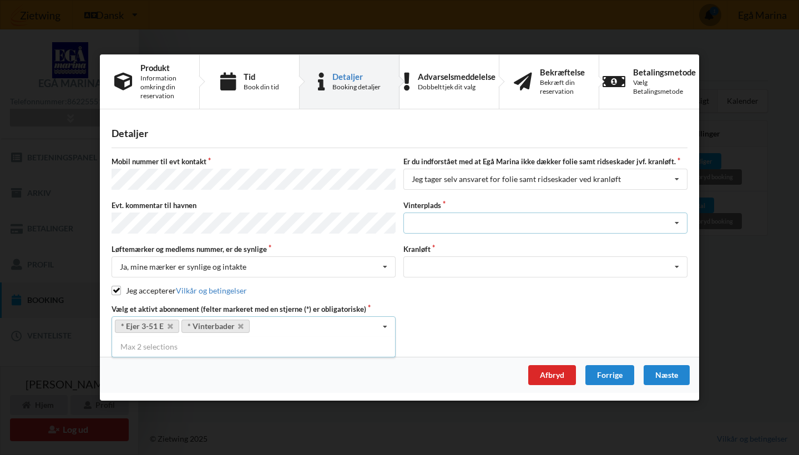
click at [676, 223] on icon at bounding box center [677, 223] width 17 height 21
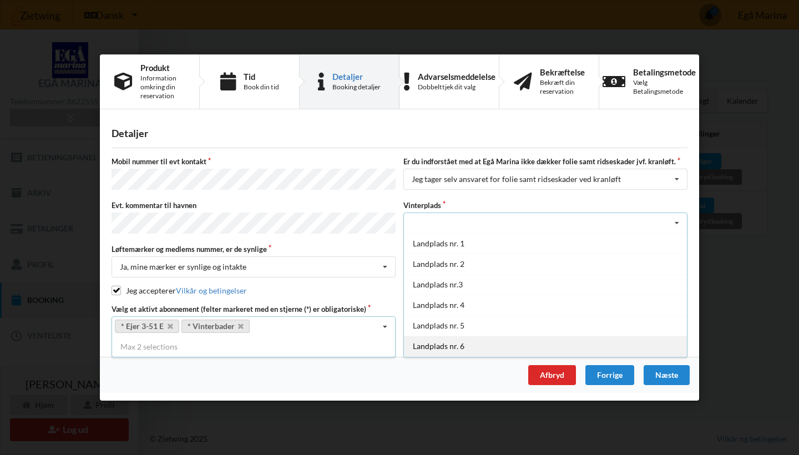
click at [577, 342] on div "Landplads nr. 6" at bounding box center [545, 346] width 283 height 21
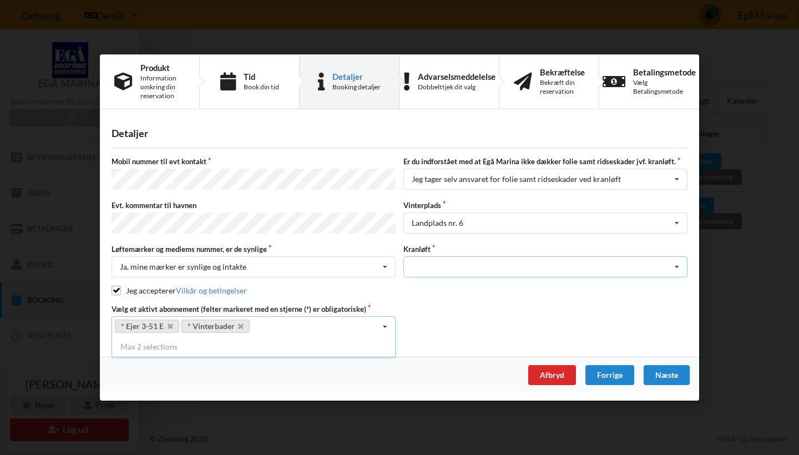
click at [678, 264] on icon at bounding box center [677, 267] width 17 height 21
click at [619, 288] on div "Optagning" at bounding box center [545, 287] width 283 height 21
click at [682, 375] on div "Næste" at bounding box center [667, 375] width 46 height 20
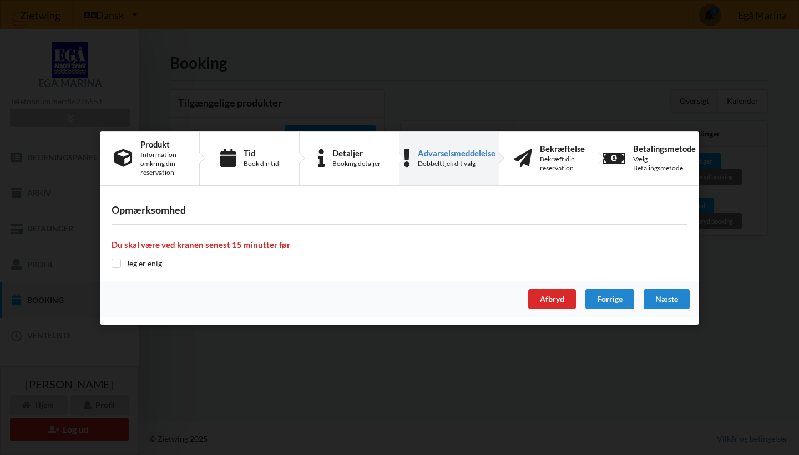
click at [119, 267] on input "checkbox" at bounding box center [116, 263] width 9 height 9
checkbox input "true"
click at [672, 295] on div "Næste" at bounding box center [667, 299] width 46 height 20
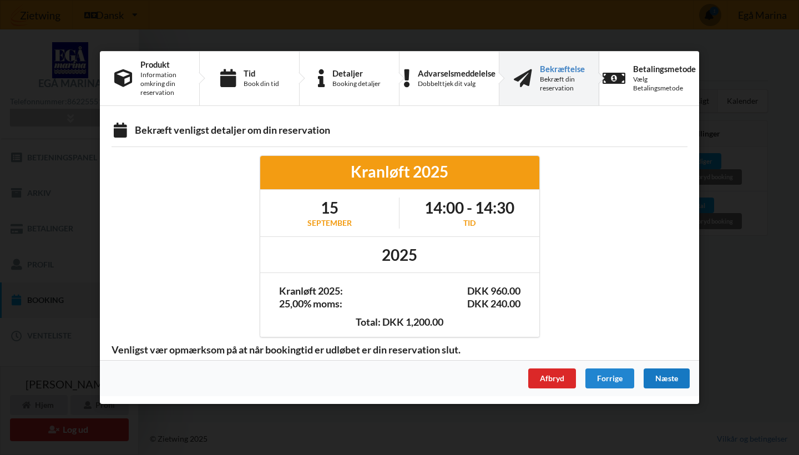
click at [682, 375] on div "Næste" at bounding box center [667, 378] width 46 height 20
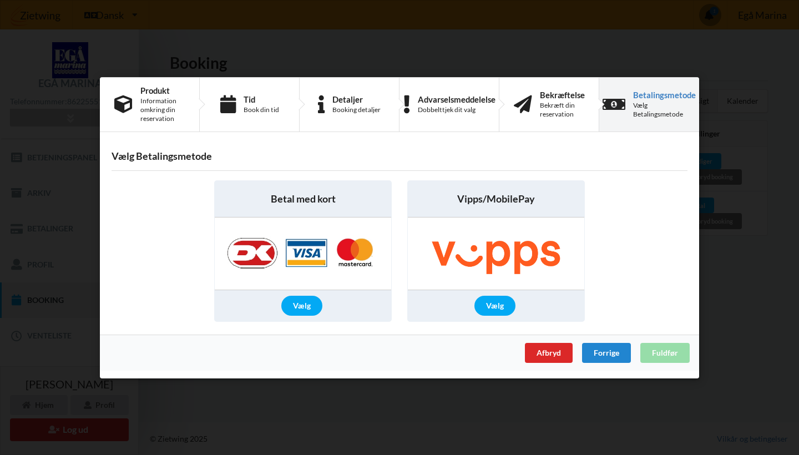
click at [496, 294] on div "Vælg" at bounding box center [496, 305] width 176 height 31
click at [494, 303] on div "Vælg" at bounding box center [494, 306] width 41 height 20
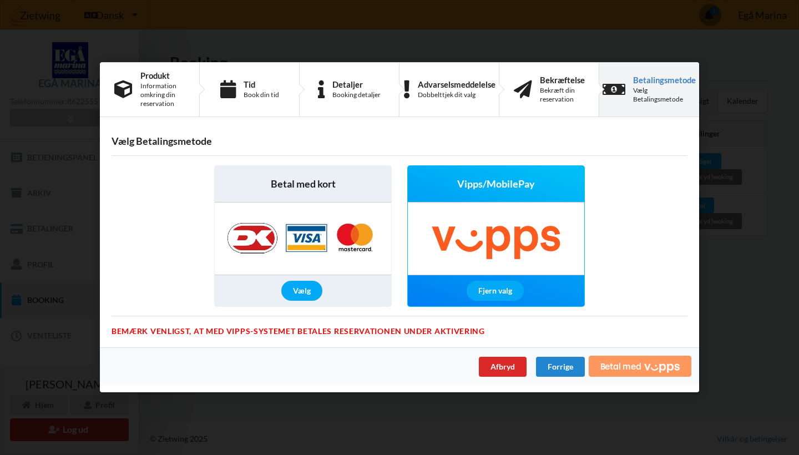
click at [654, 363] on icon "Vipps" at bounding box center [662, 368] width 36 height 10
click at [761, 304] on div "Handelsbetingelser Ved at benytte dig af Virksomhedens juridiske navn services …" at bounding box center [399, 227] width 799 height 455
